Goal: Information Seeking & Learning: Learn about a topic

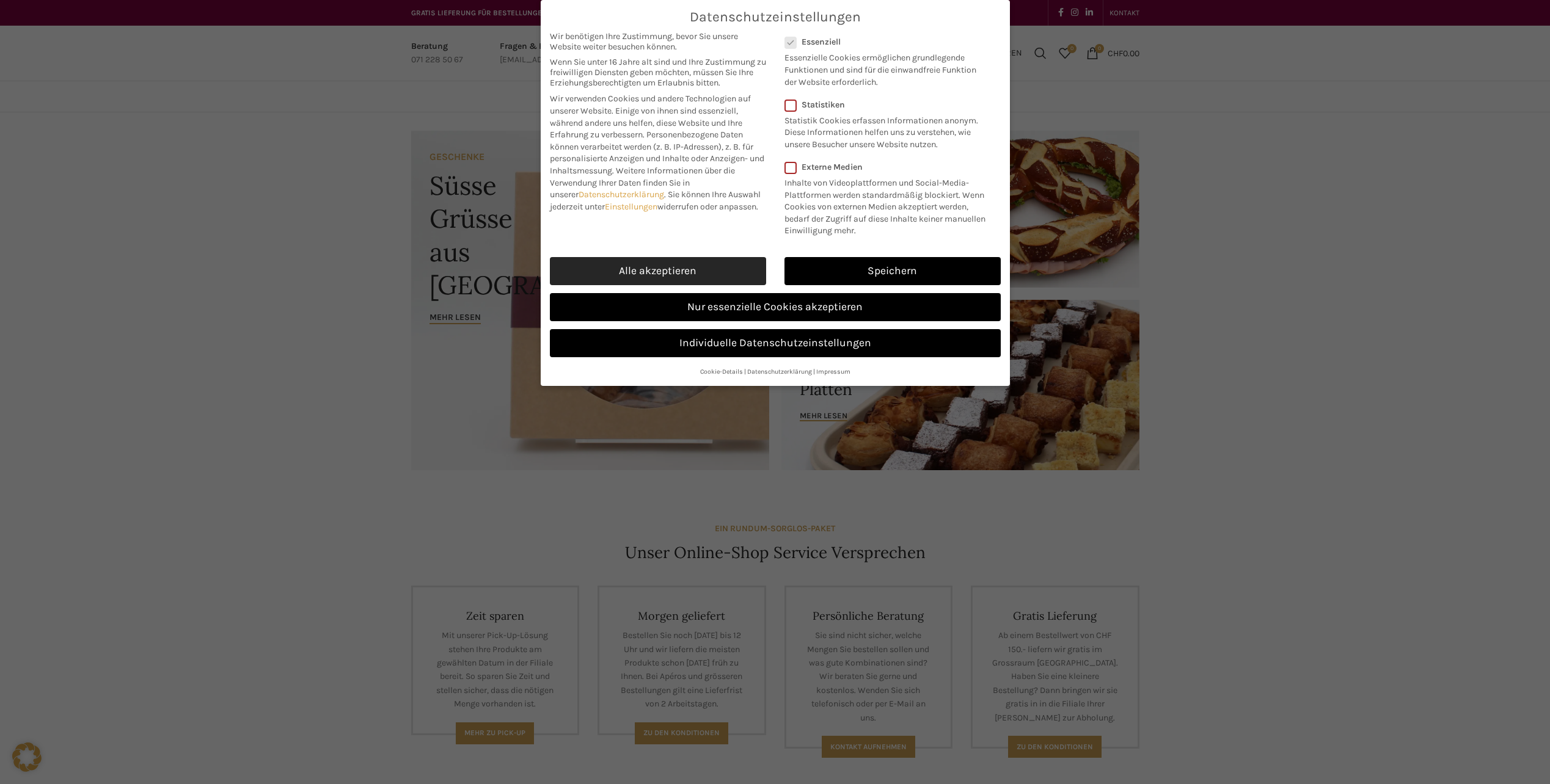
click at [651, 271] on link "Alle akzeptieren" at bounding box center [658, 271] width 217 height 28
checkbox input "true"
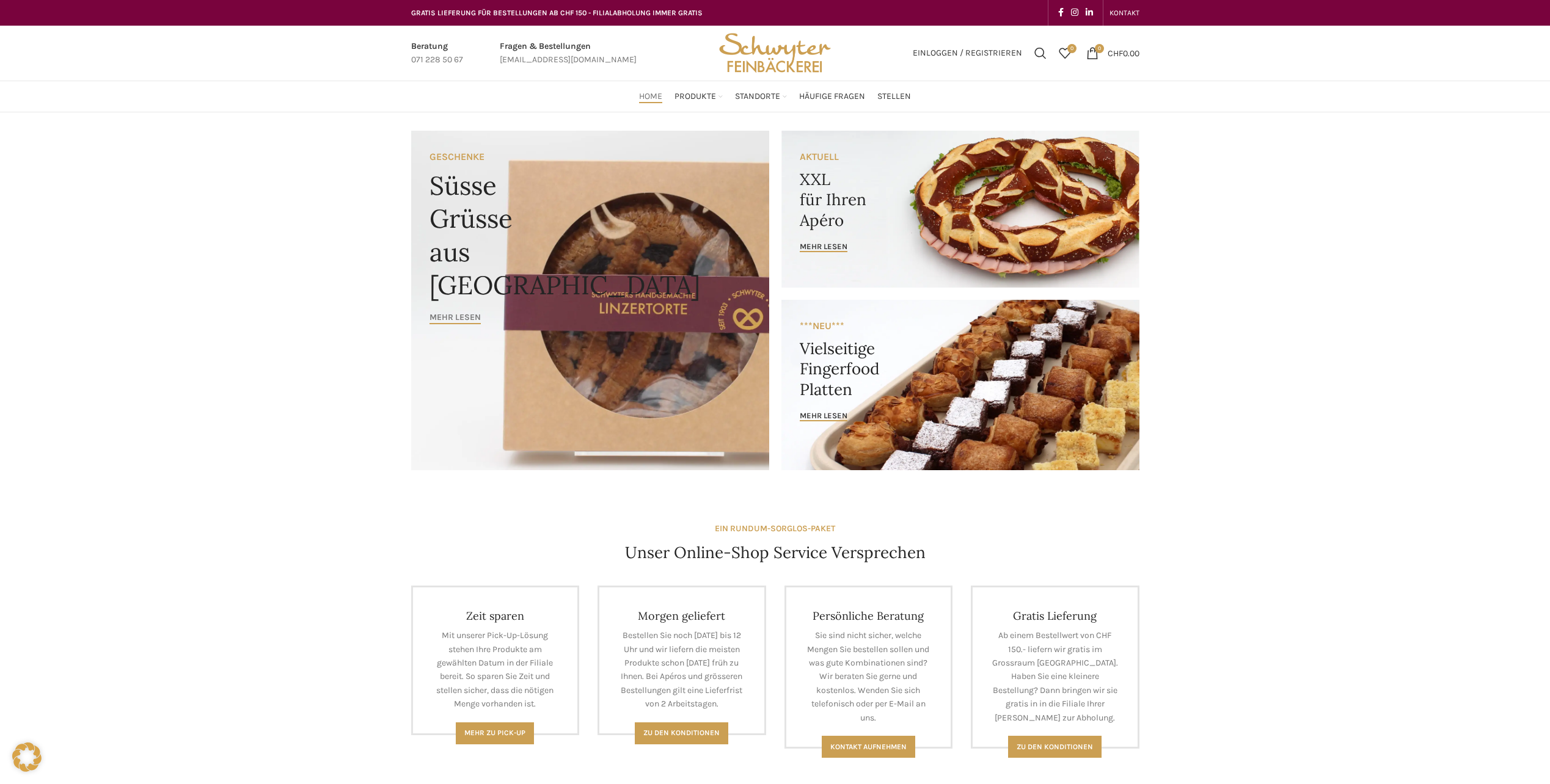
click at [459, 320] on span "Mehr lesen" at bounding box center [455, 318] width 52 height 10
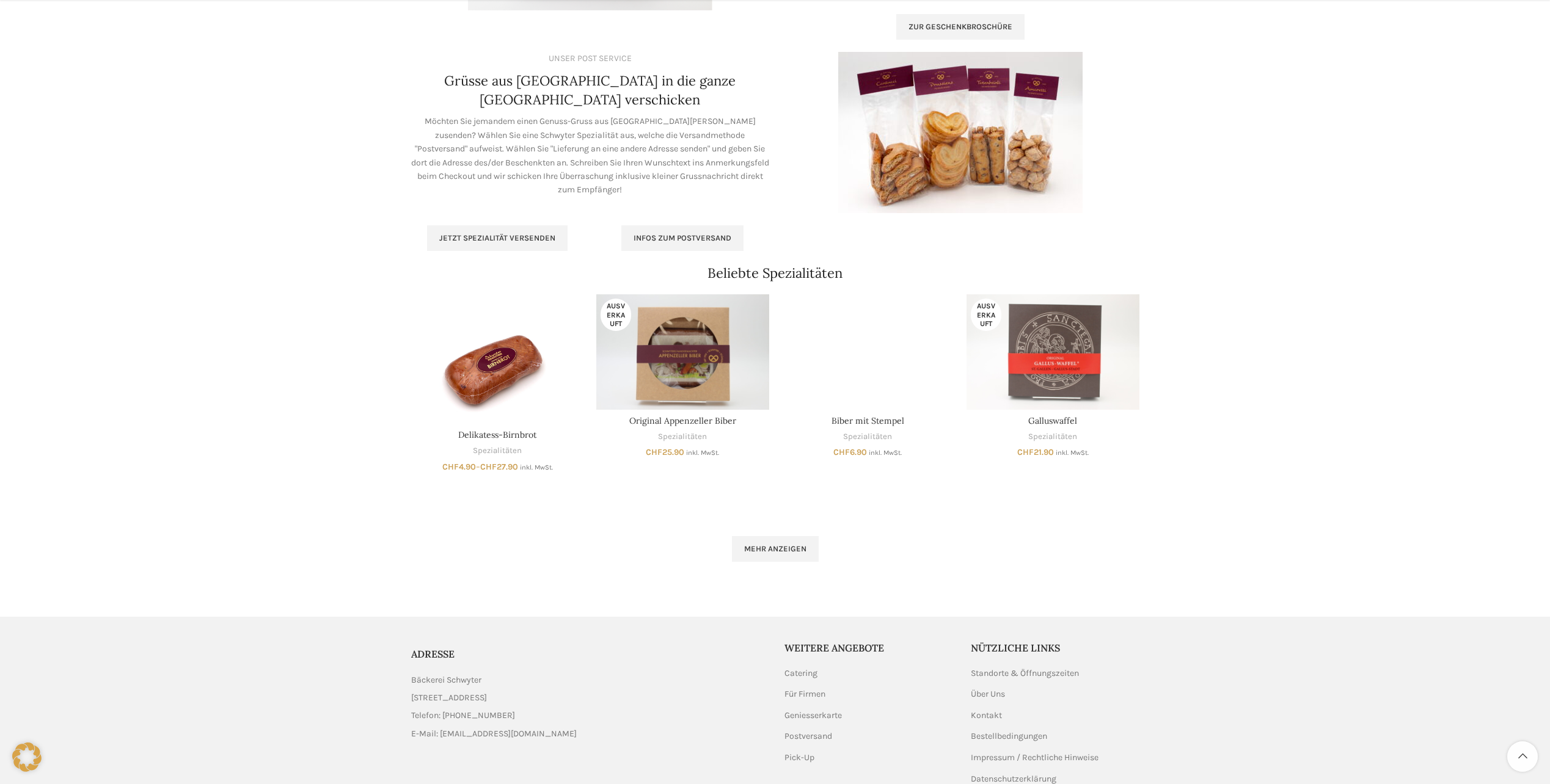
scroll to position [614, 0]
